Goal: Transaction & Acquisition: Obtain resource

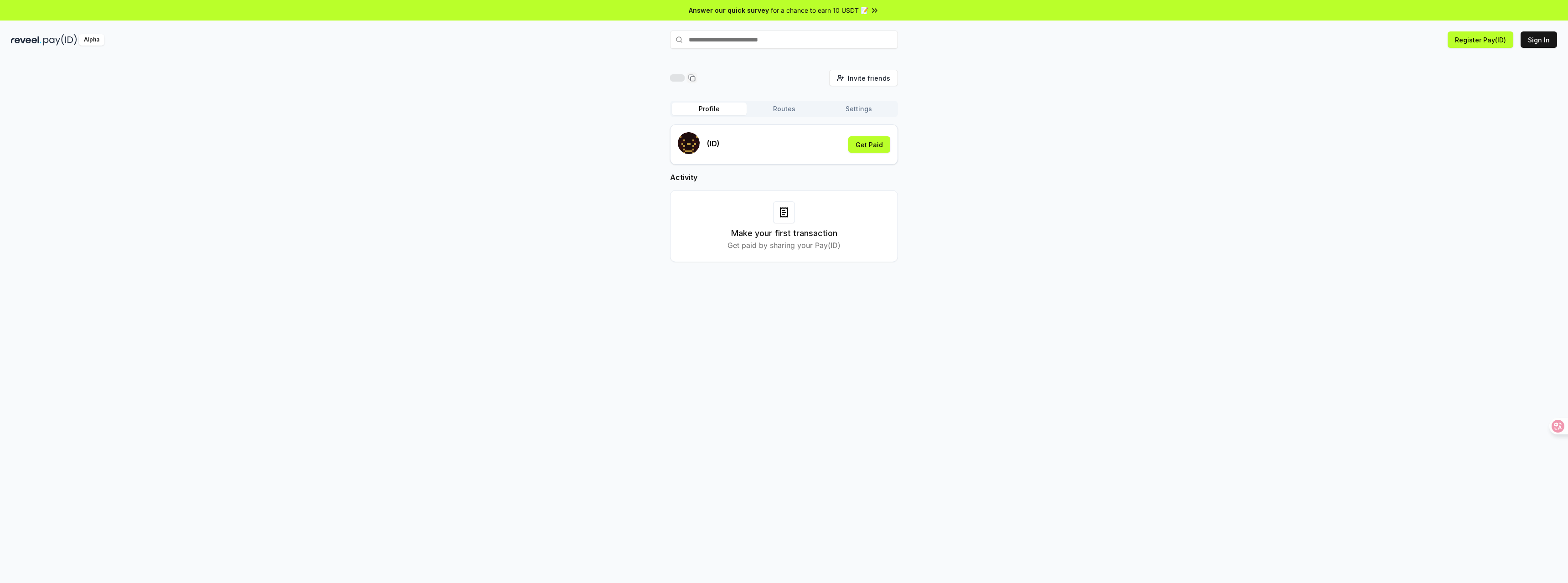
click at [785, 145] on div "(ID) Get Paid" at bounding box center [784, 144] width 212 height 24
click at [721, 147] on div "(ID) Get Paid" at bounding box center [784, 144] width 212 height 24
click at [868, 146] on button "Get Paid" at bounding box center [869, 144] width 42 height 16
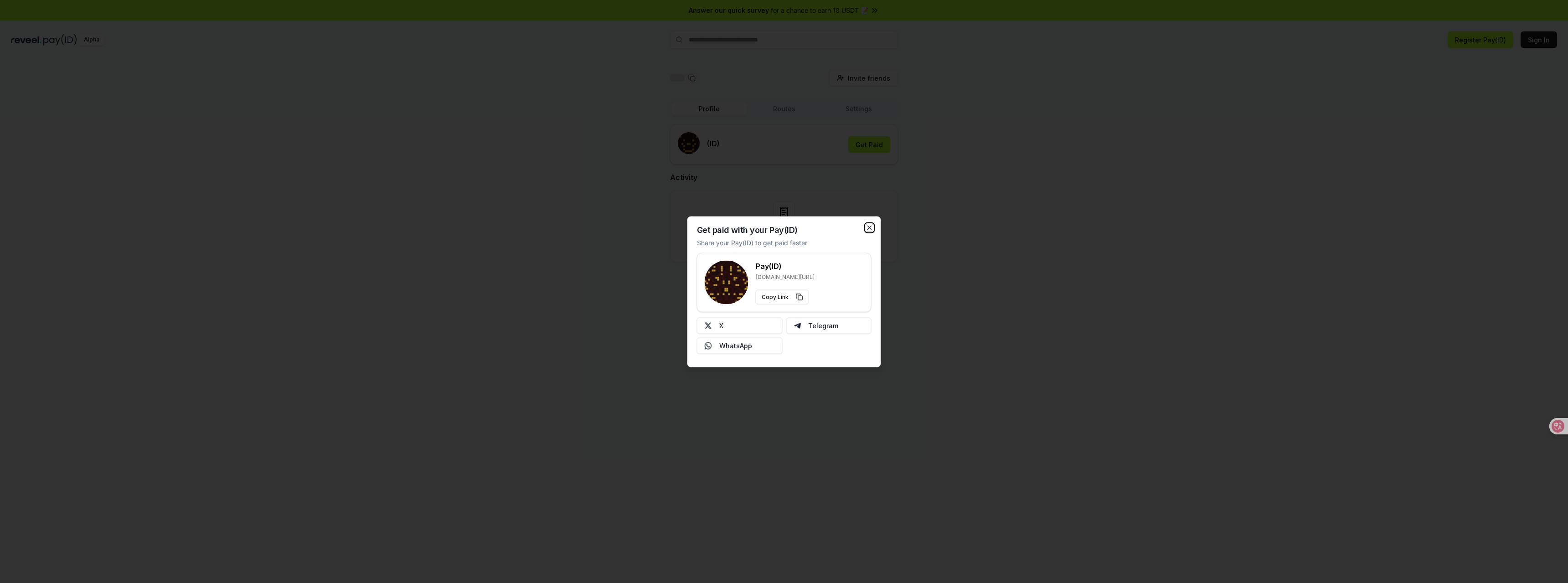
click at [873, 228] on icon "button" at bounding box center [870, 228] width 7 height 7
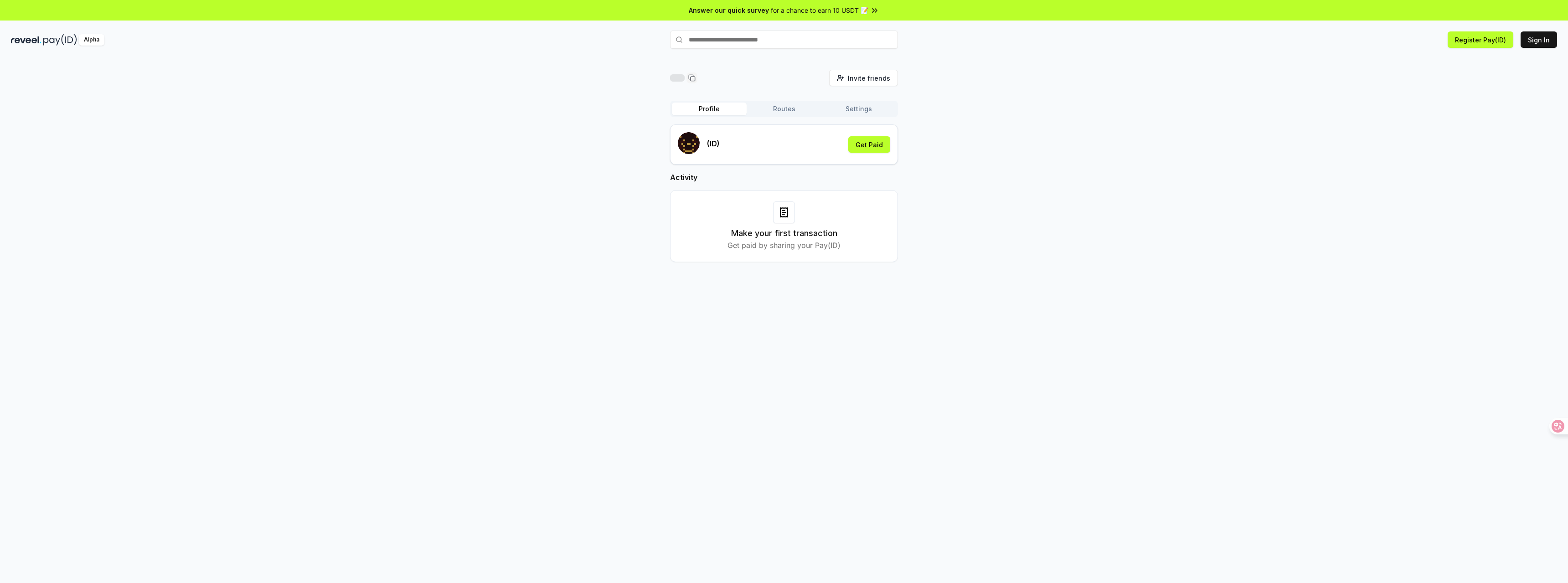
click at [790, 143] on div "(ID) Get Paid" at bounding box center [784, 144] width 212 height 24
click at [786, 110] on button "Routes" at bounding box center [784, 108] width 75 height 13
click at [855, 113] on button "Settings" at bounding box center [858, 108] width 75 height 13
click at [789, 115] on div "Profile Routes Settings" at bounding box center [784, 108] width 228 height 16
click at [786, 110] on button "Routes" at bounding box center [784, 108] width 75 height 13
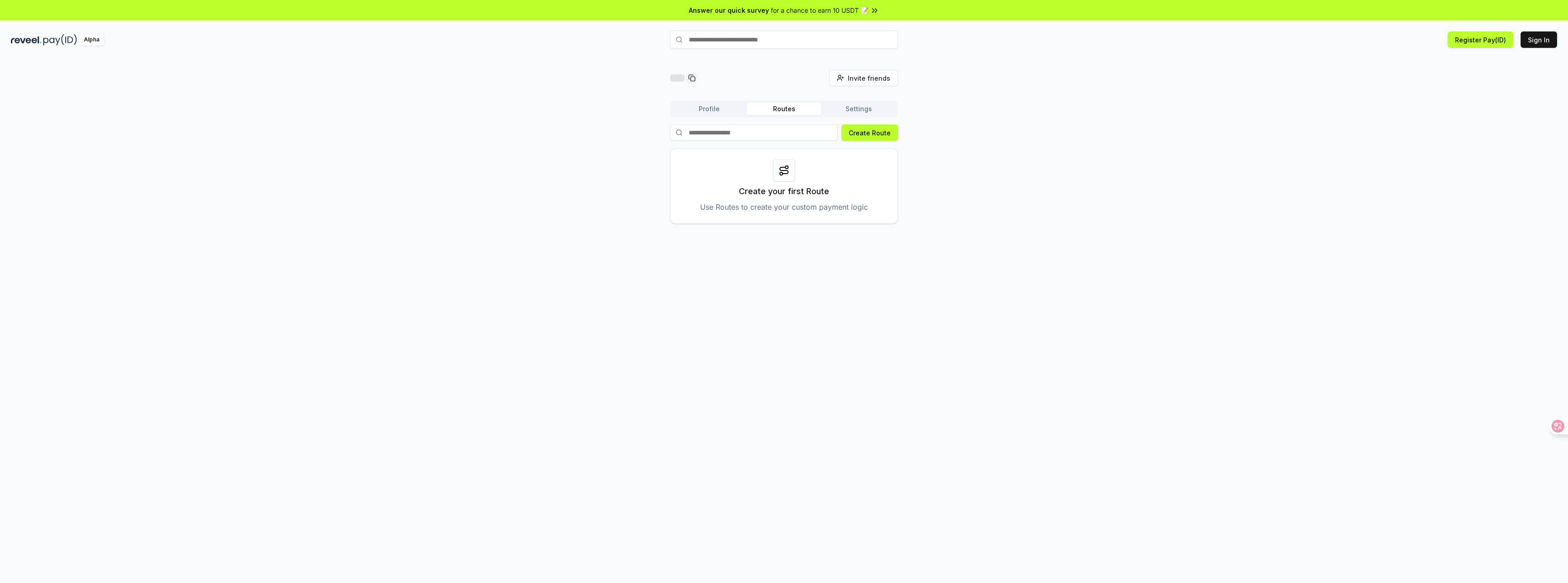
click at [699, 116] on div "Profile Routes Settings" at bounding box center [784, 108] width 228 height 16
click at [705, 111] on button "Profile" at bounding box center [709, 108] width 75 height 13
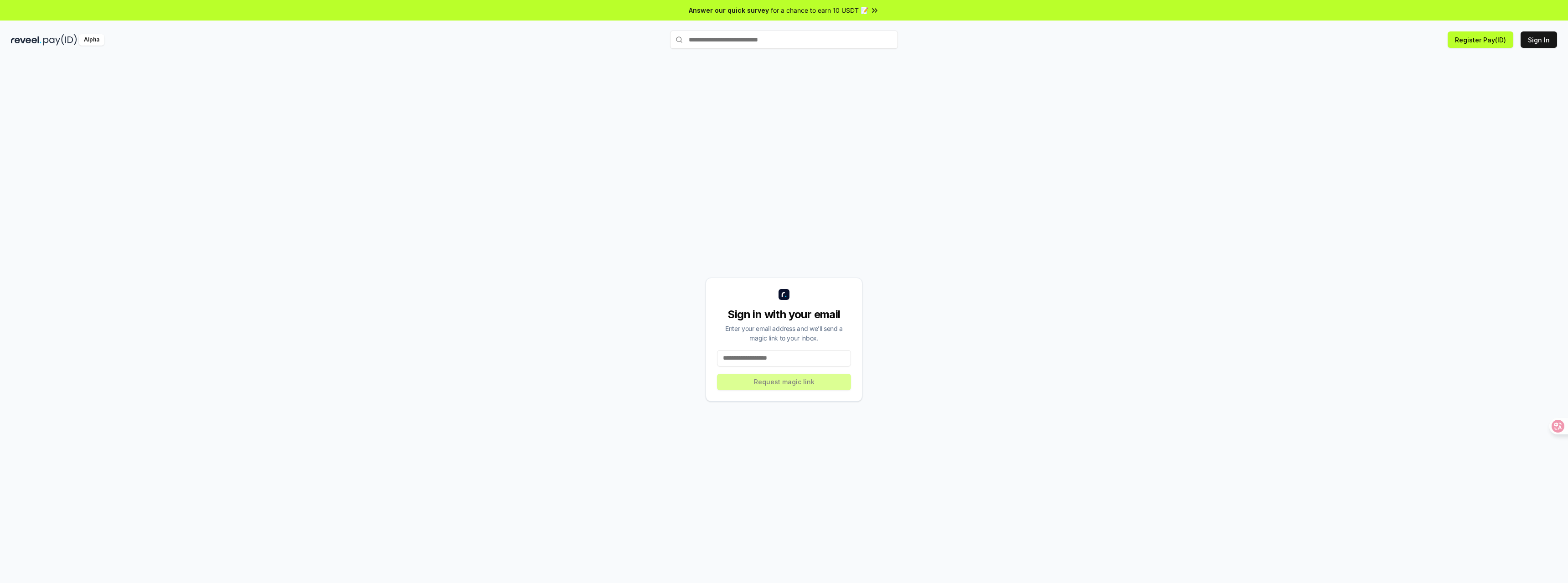
click at [752, 358] on input at bounding box center [784, 358] width 134 height 16
type input "**********"
click at [788, 385] on button "Request magic link" at bounding box center [784, 382] width 134 height 16
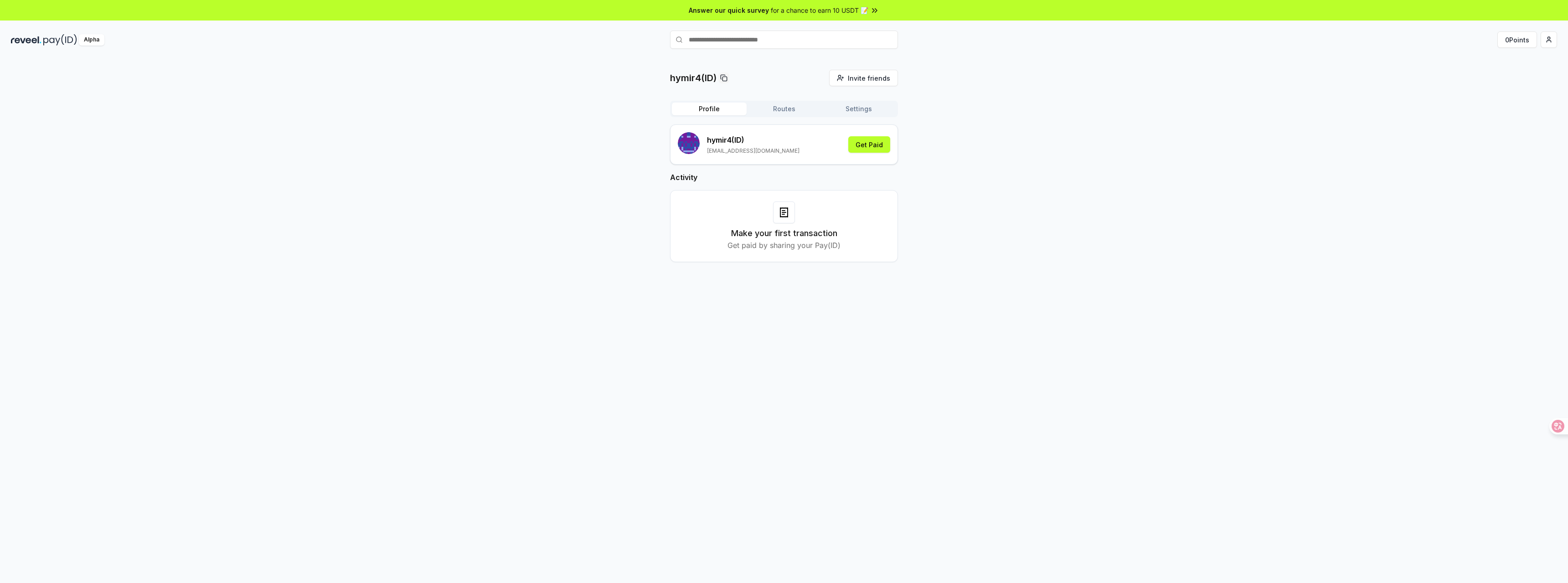
click at [1023, 256] on div "hymir4(ID) Invite friends Invite Profile Routes Settings hymir4 (ID) hymir4test…" at bounding box center [784, 173] width 1546 height 207
click at [1006, 233] on div "hymir4(ID) Invite friends Invite Profile Routes Settings hymir4 (ID) hymir4test…" at bounding box center [784, 173] width 1546 height 207
click at [945, 206] on div "hymir4(ID) Invite friends Invite Profile Routes Settings hymir4 (ID) hymir4test…" at bounding box center [784, 173] width 1546 height 207
click at [797, 169] on div "(ID) Get Paid Activity Make your first transaction Get paid by sharing your Pay…" at bounding box center [784, 200] width 228 height 152
click at [727, 79] on icon at bounding box center [724, 78] width 7 height 7
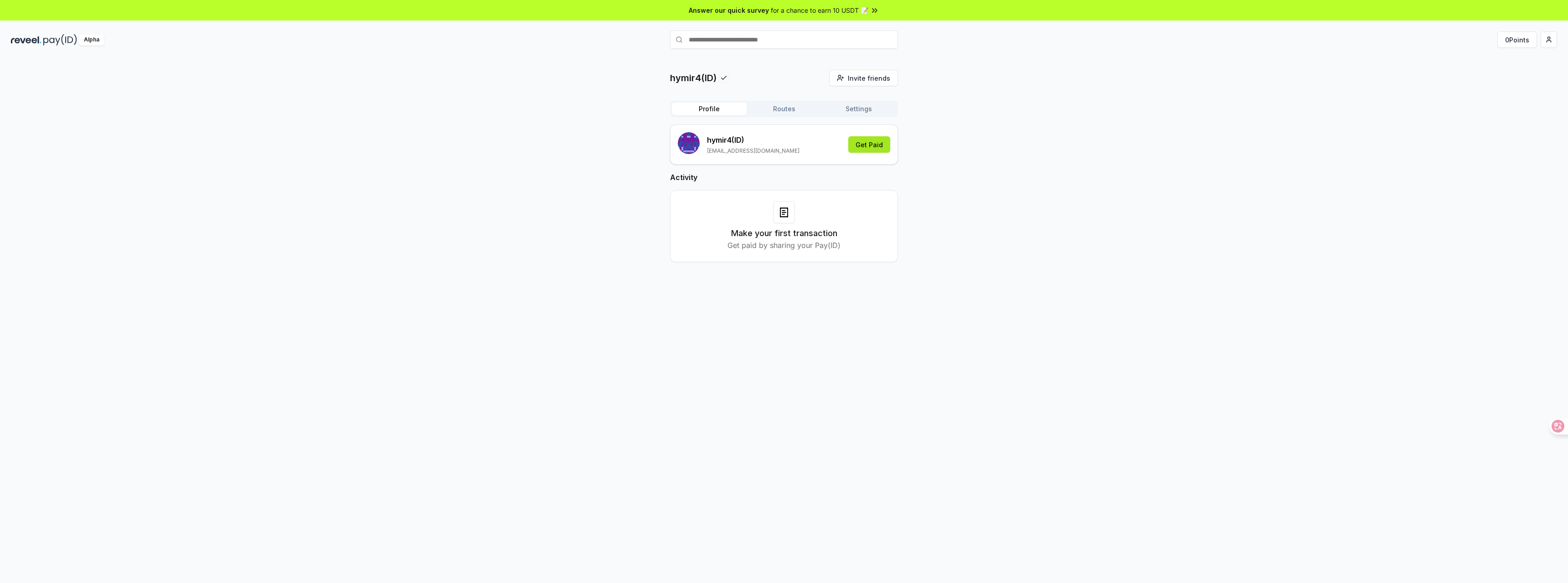
click at [873, 142] on button "Get Paid" at bounding box center [869, 144] width 42 height 16
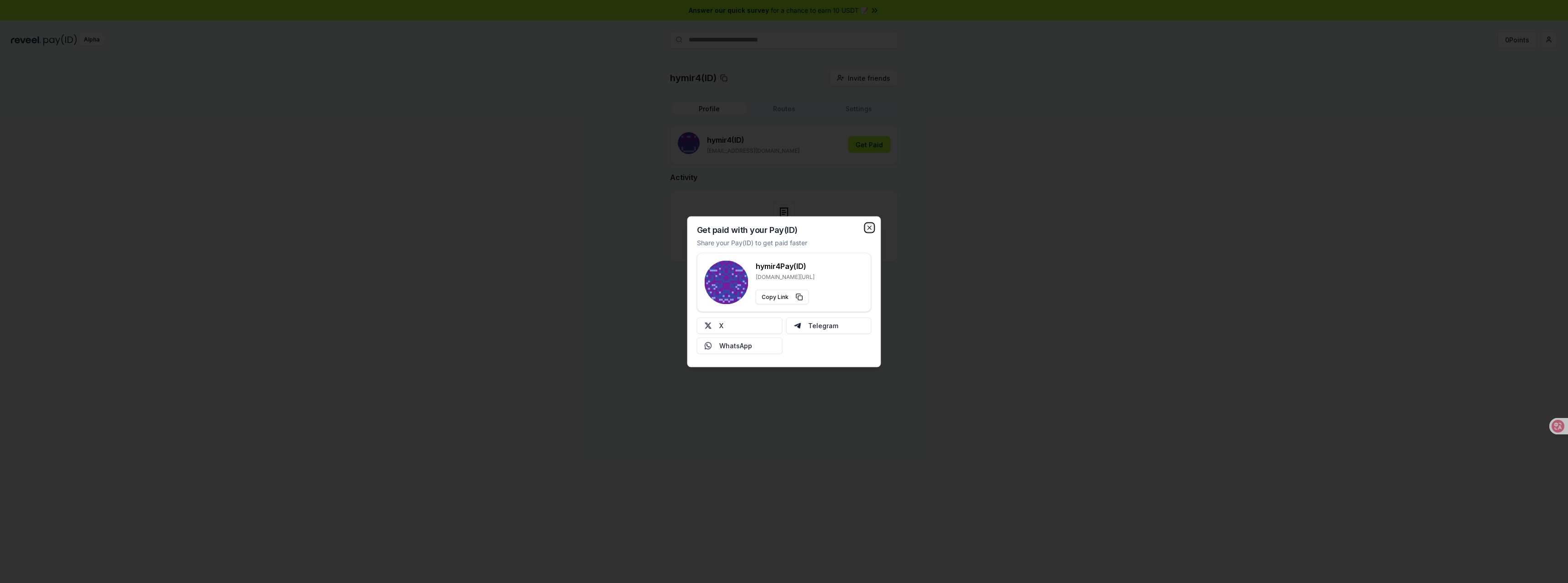
click at [870, 228] on icon "button" at bounding box center [870, 228] width 4 height 4
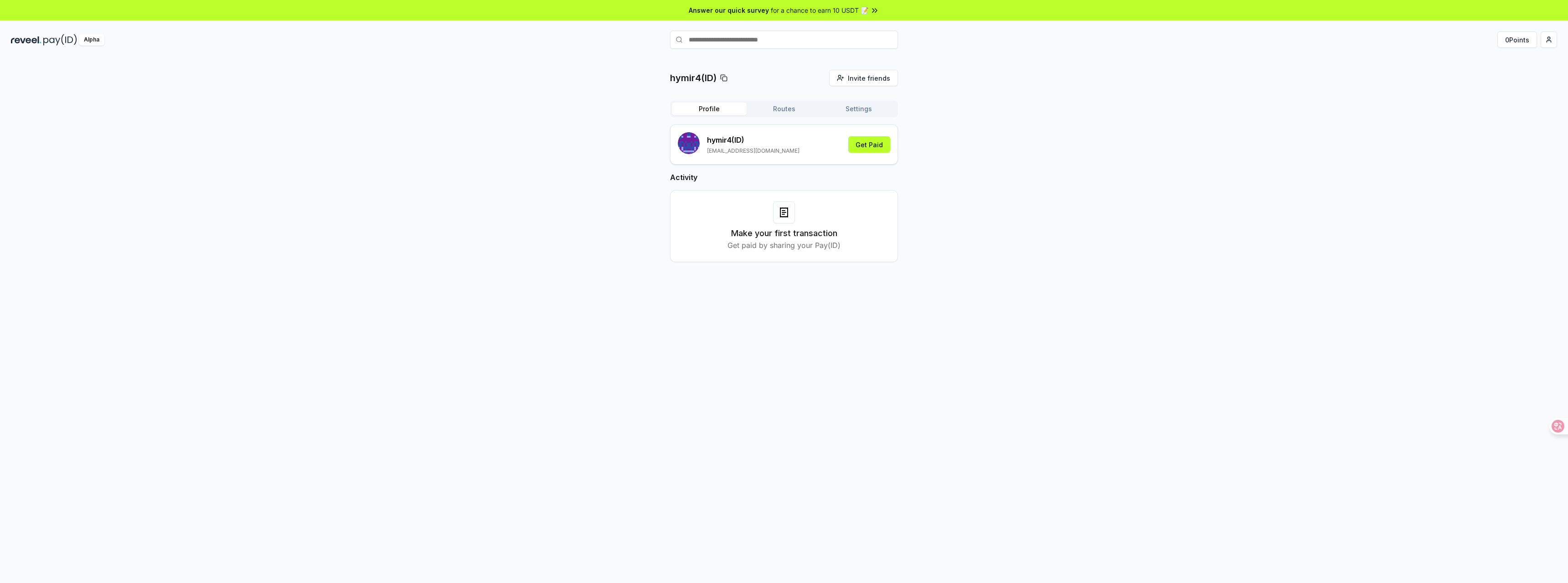
click at [933, 242] on div "hymir4(ID) Invite friends Invite Profile Routes Settings hymir4 (ID) hymir4test…" at bounding box center [784, 173] width 1546 height 207
click at [730, 38] on input "text" at bounding box center [784, 40] width 228 height 18
paste input "******"
type input "******"
click at [807, 48] on button "hymir4 Pay" at bounding box center [828, 40] width 44 height 16
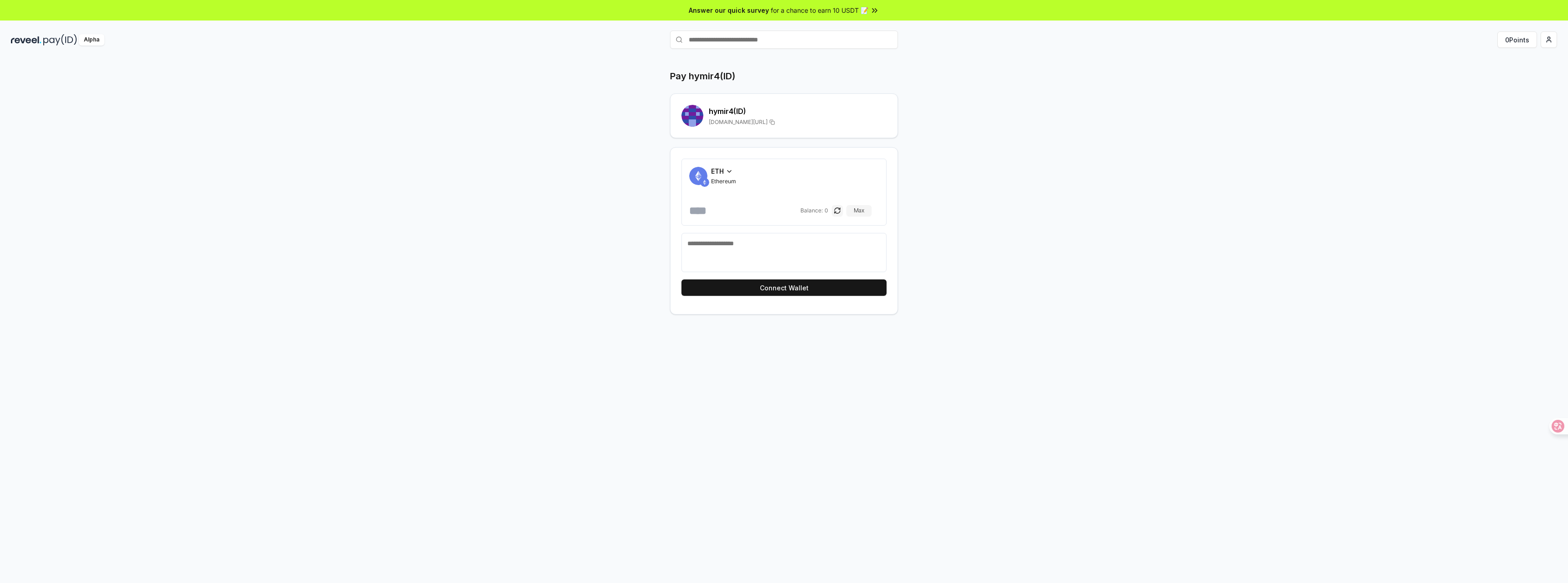
click at [731, 173] on icon at bounding box center [729, 172] width 7 height 7
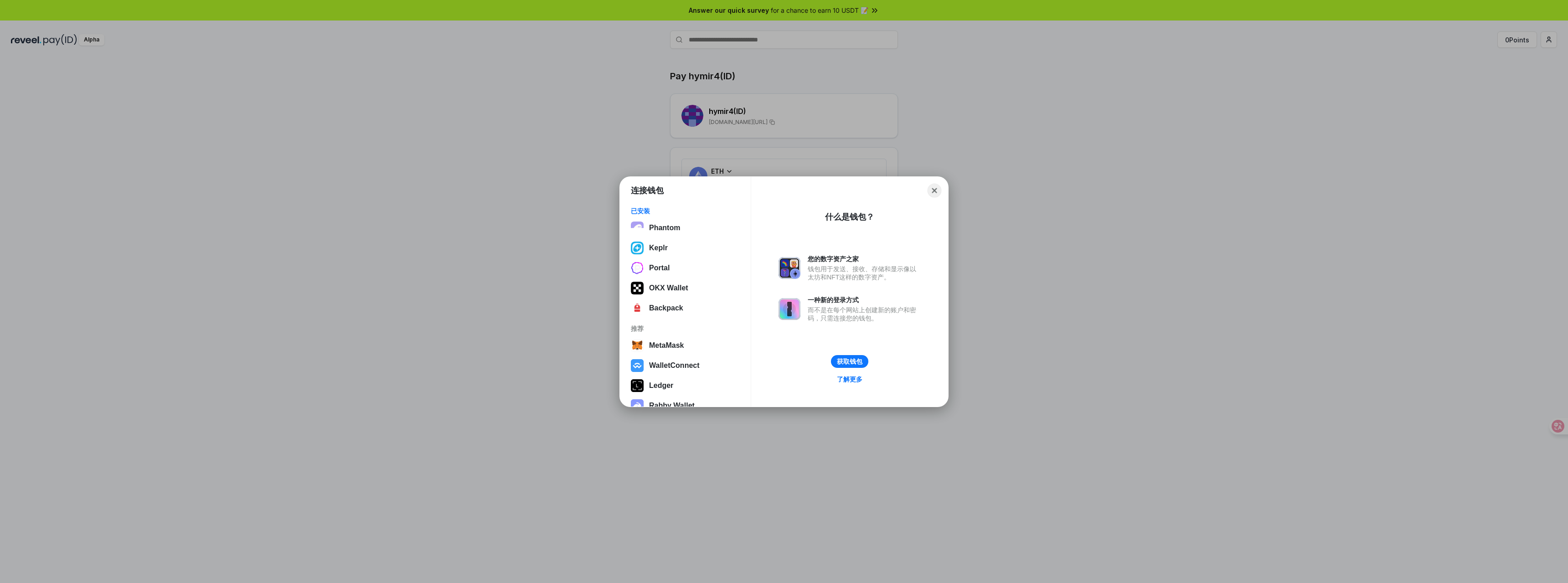
click at [934, 192] on button "Close" at bounding box center [934, 190] width 14 height 14
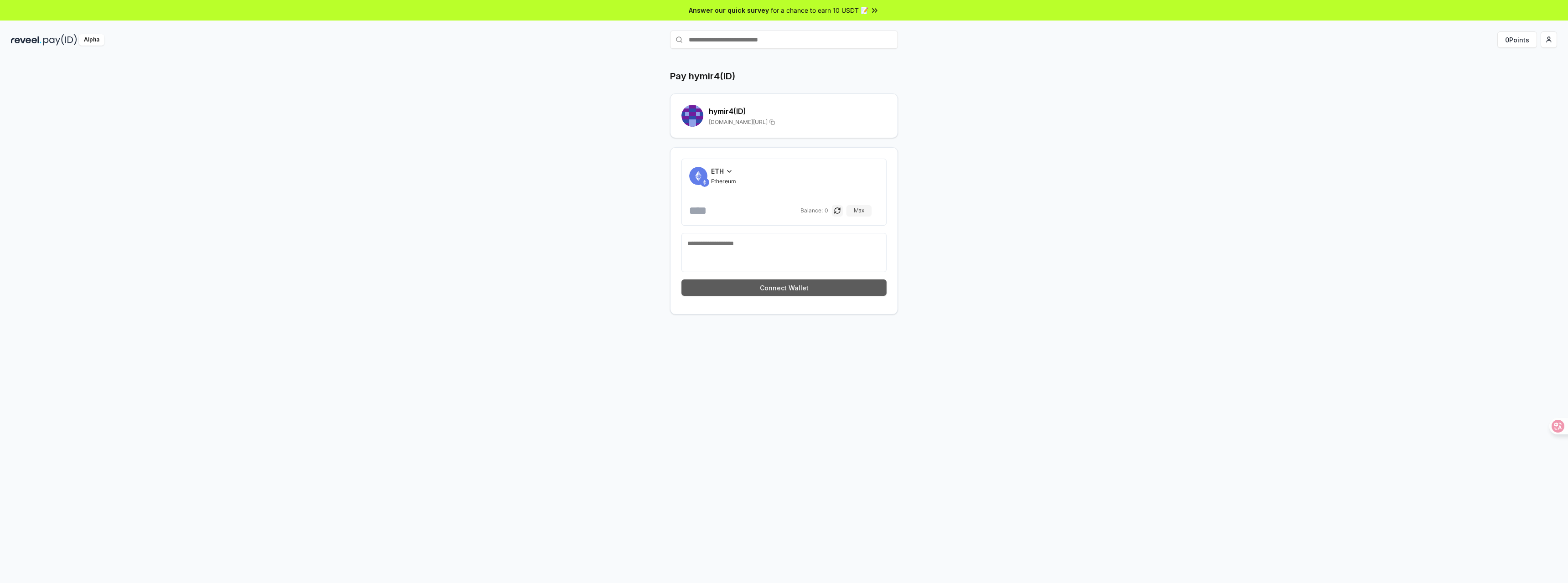
click at [792, 287] on button "Connect Wallet" at bounding box center [784, 287] width 205 height 16
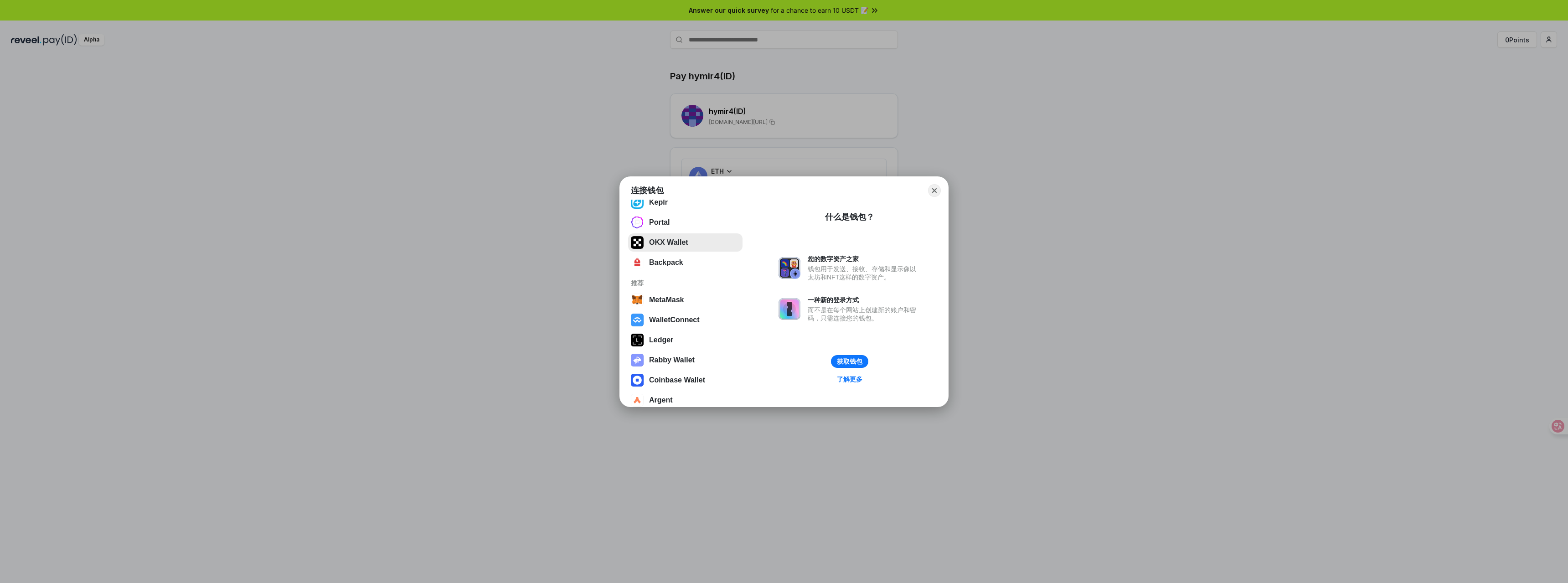
scroll to position [57, 0]
click at [673, 288] on button "MetaMask" at bounding box center [685, 289] width 114 height 18
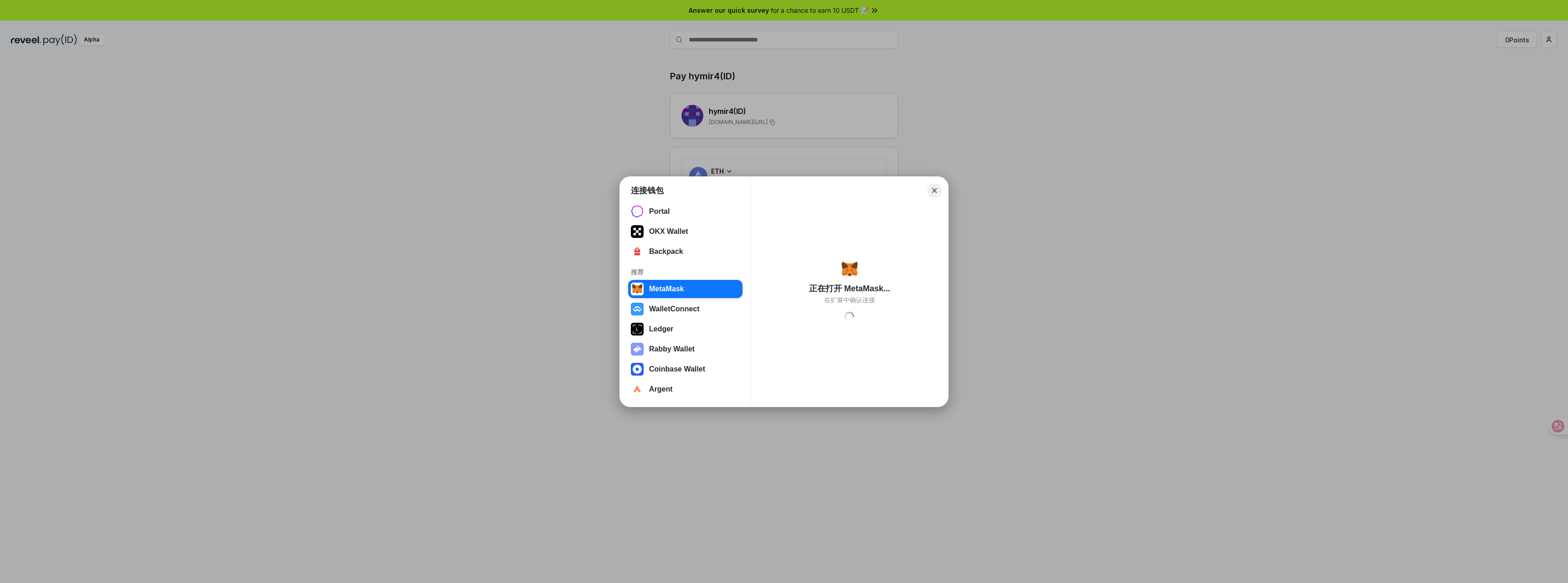
click at [930, 192] on button "Close" at bounding box center [934, 190] width 14 height 14
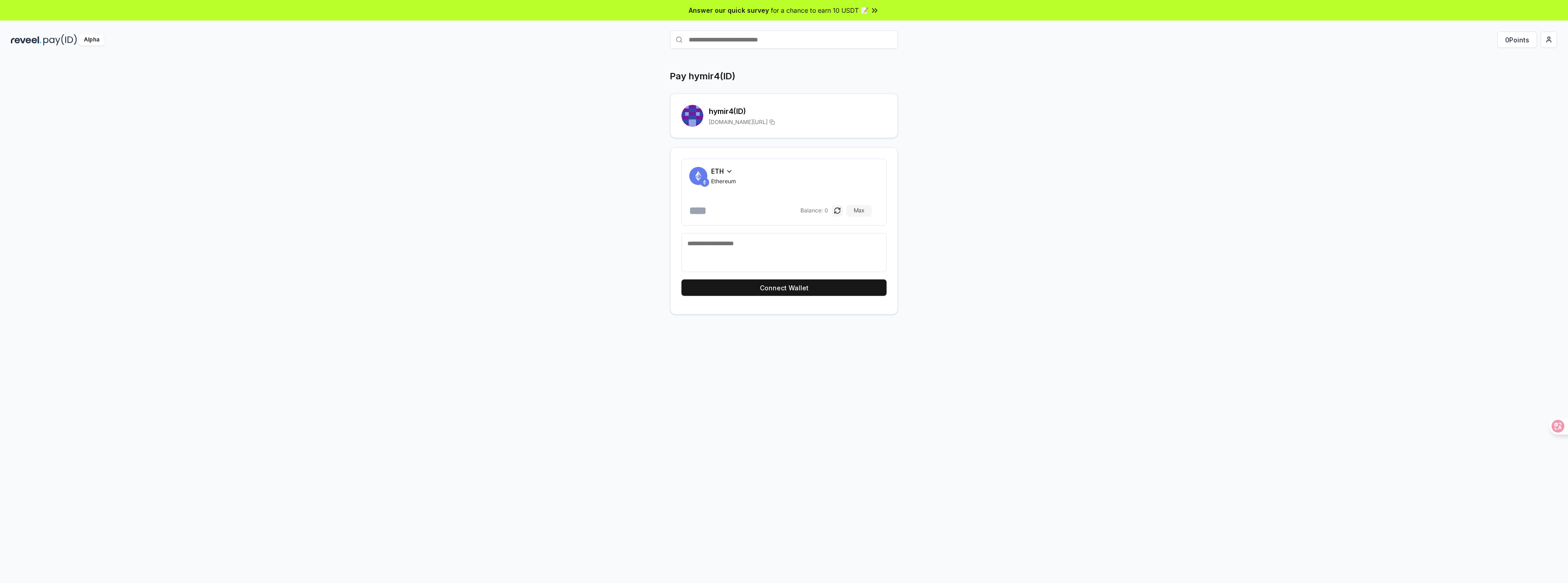
click at [981, 260] on div "Pay hymir4(ID) hymir4 (ID) reveel.id/pay/hymir4 ETH Ethereum Balance: 0 Max Con…" at bounding box center [784, 192] width 547 height 245
